Goal: Check status: Check status

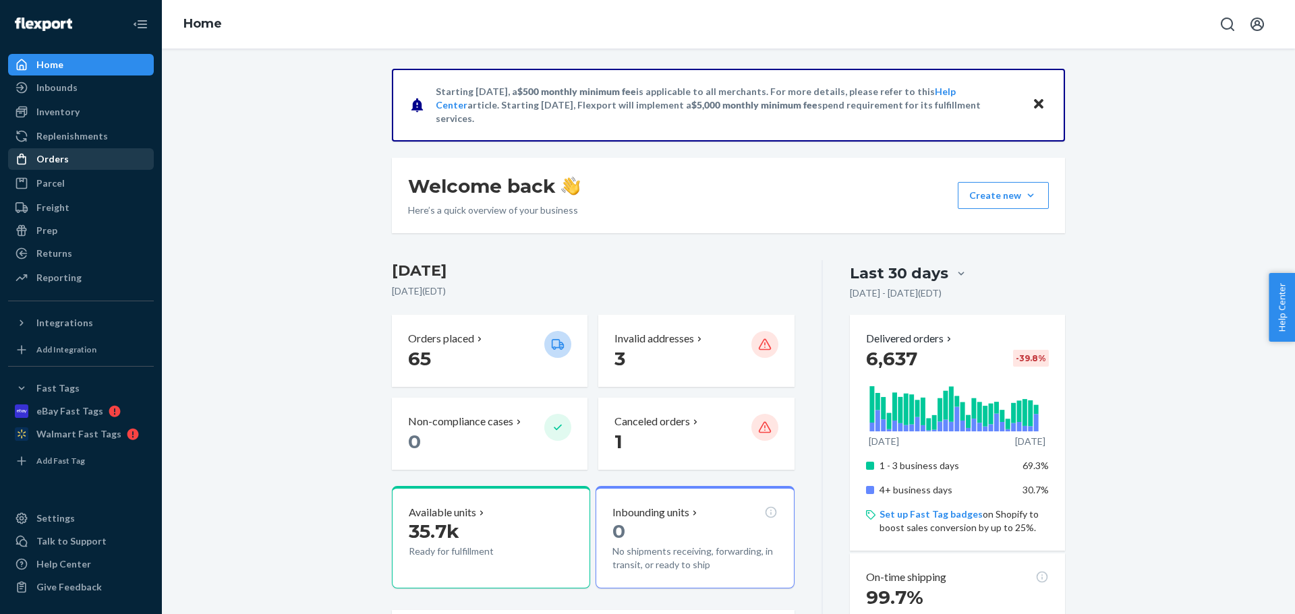
click at [47, 151] on div "Orders" at bounding box center [80, 159] width 143 height 19
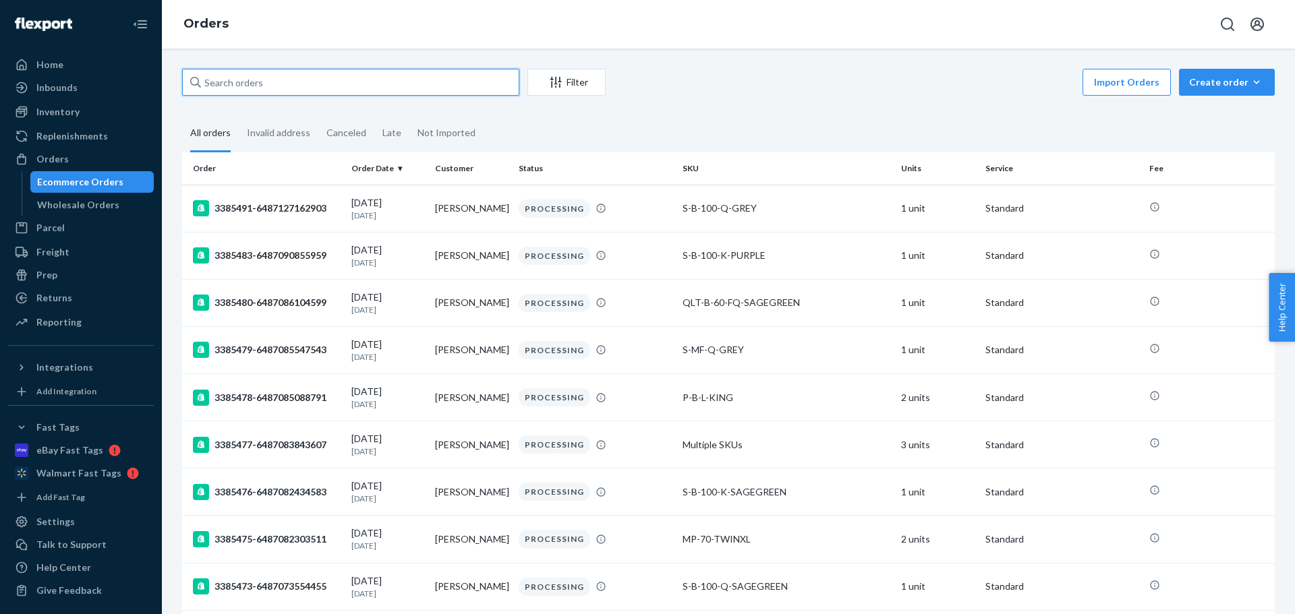
click at [322, 80] on input "text" at bounding box center [350, 82] width 337 height 27
paste input "3384097"
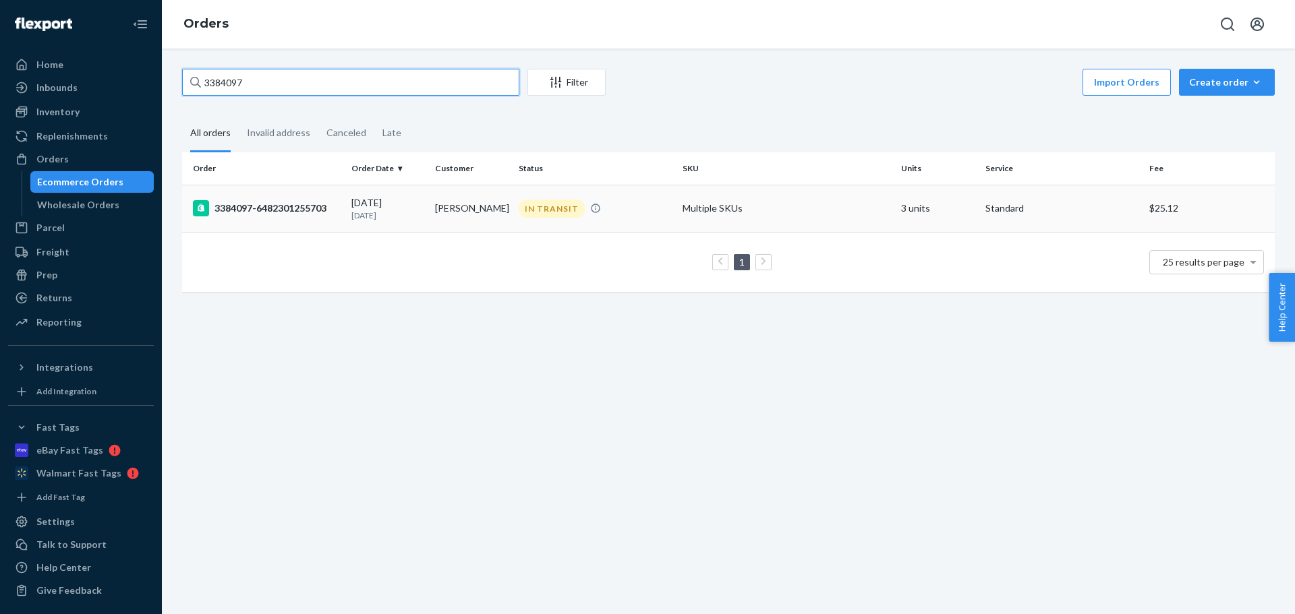
type input "3384097"
click at [299, 208] on div "3384097-6482301255703" at bounding box center [267, 208] width 148 height 16
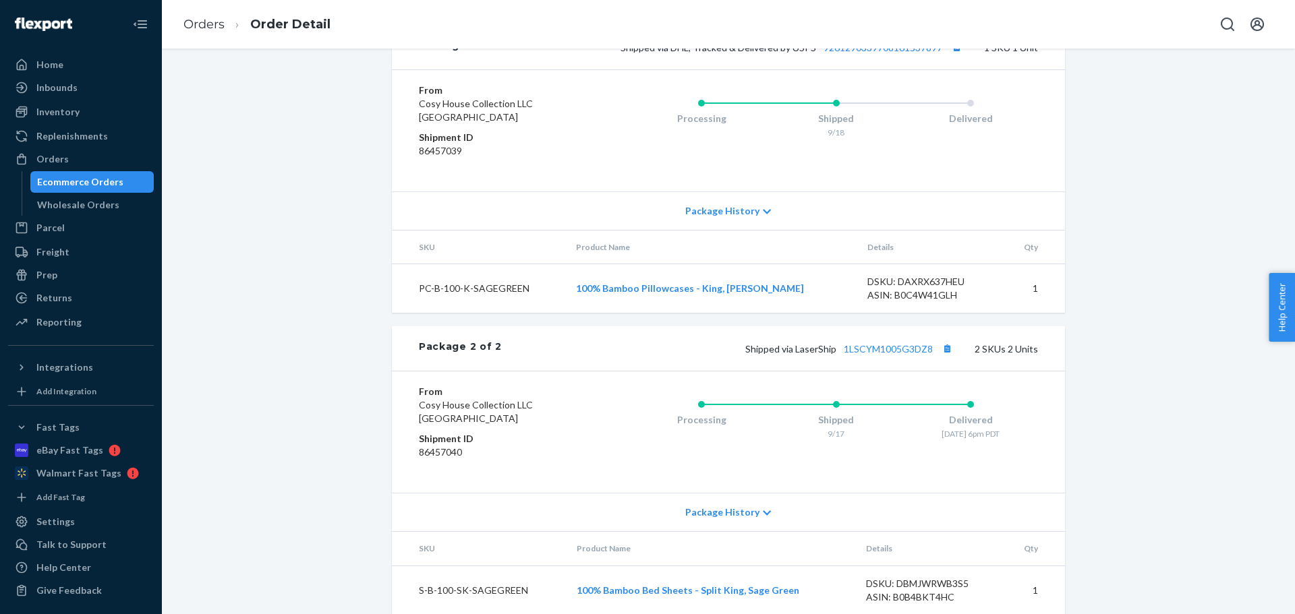
scroll to position [601, 0]
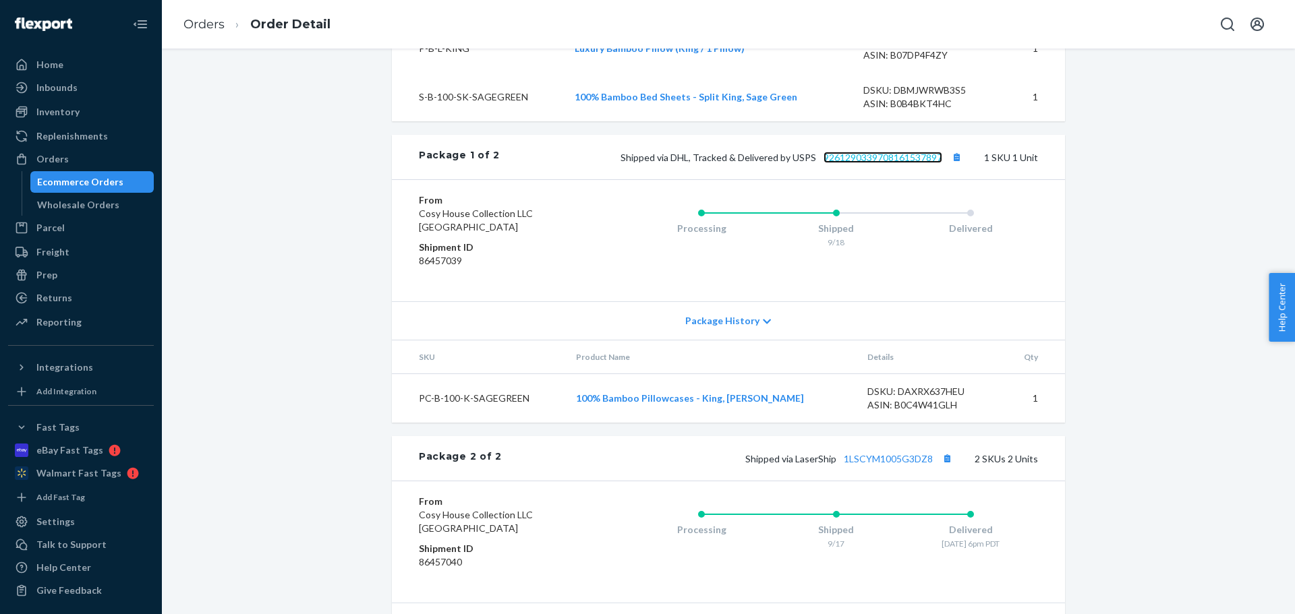
click at [860, 163] on link "9261290339708161537897" at bounding box center [882, 157] width 119 height 11
